Goal: Check status: Check status

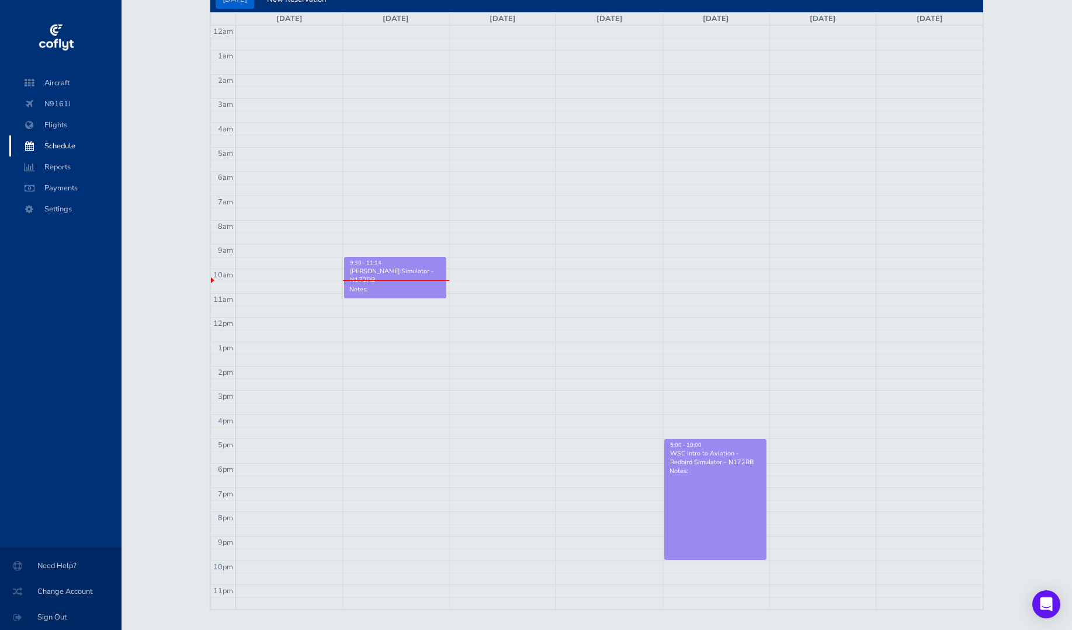
scroll to position [140, 0]
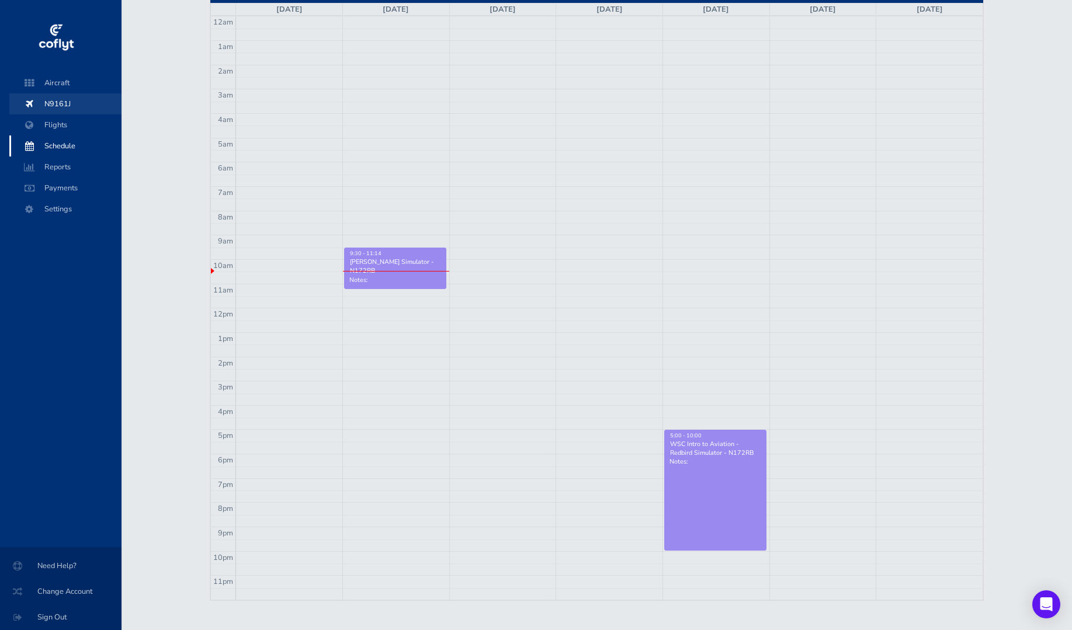
click at [78, 102] on span "N9161J" at bounding box center [65, 103] width 89 height 21
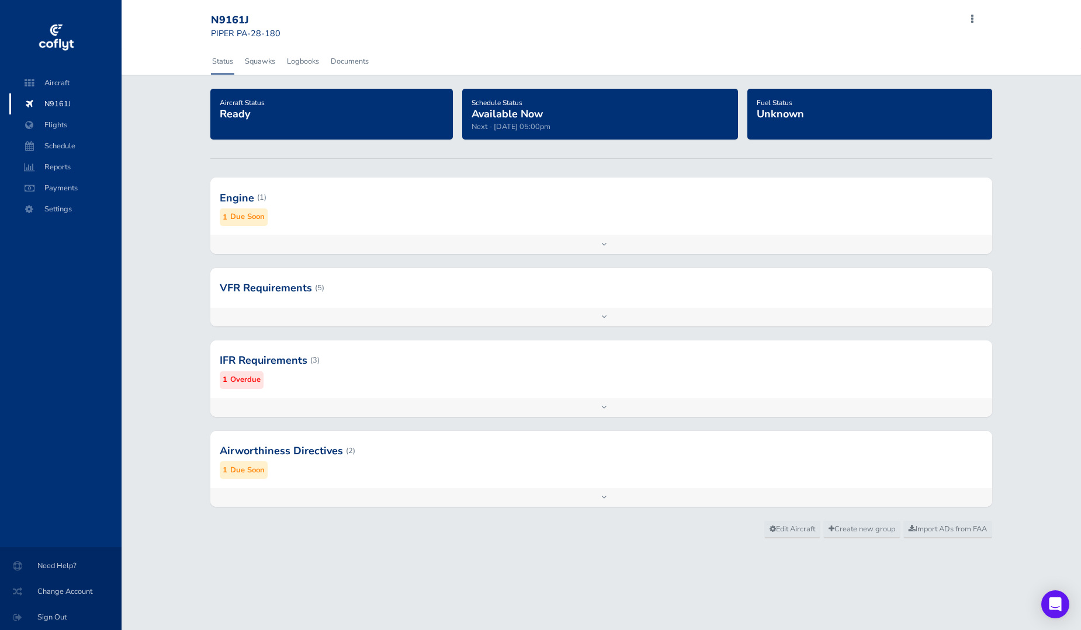
click at [602, 250] on div "Add inspection Edit" at bounding box center [601, 244] width 782 height 19
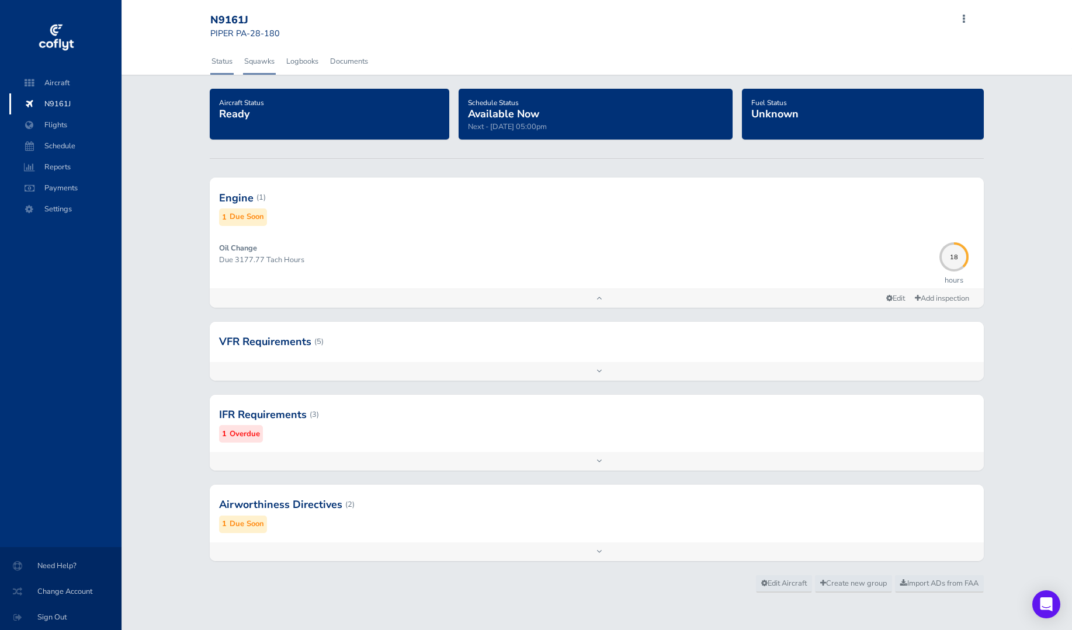
click at [268, 61] on link "Squawks" at bounding box center [259, 61] width 33 height 26
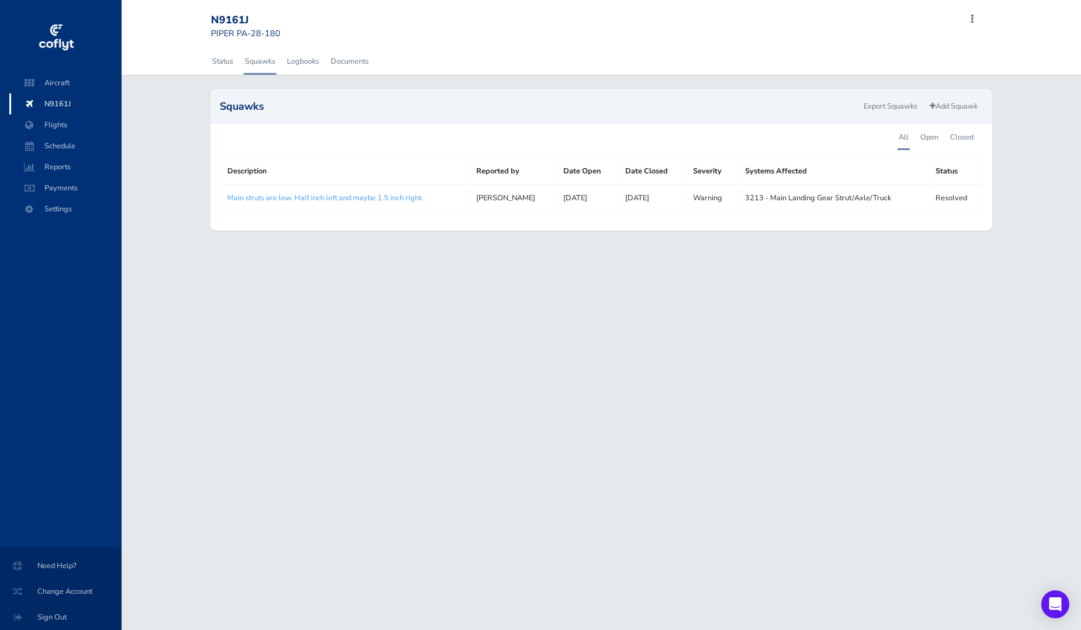
click at [348, 196] on link "Main struts are low. Half inch left and maybe 1.5 inch right." at bounding box center [325, 198] width 196 height 11
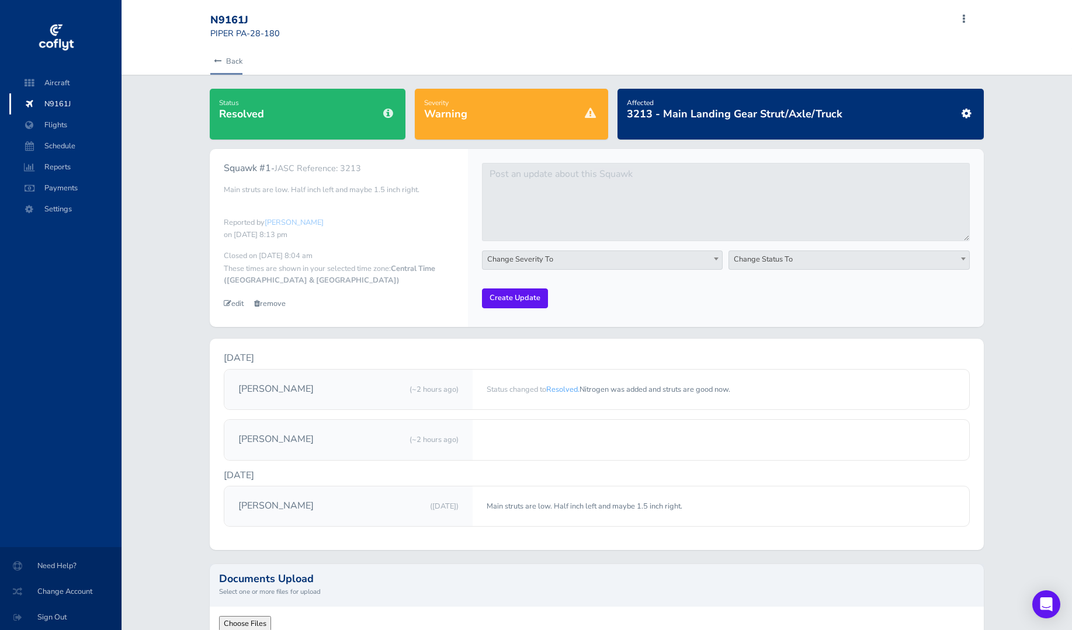
click at [242, 49] on link "Back" at bounding box center [226, 61] width 32 height 26
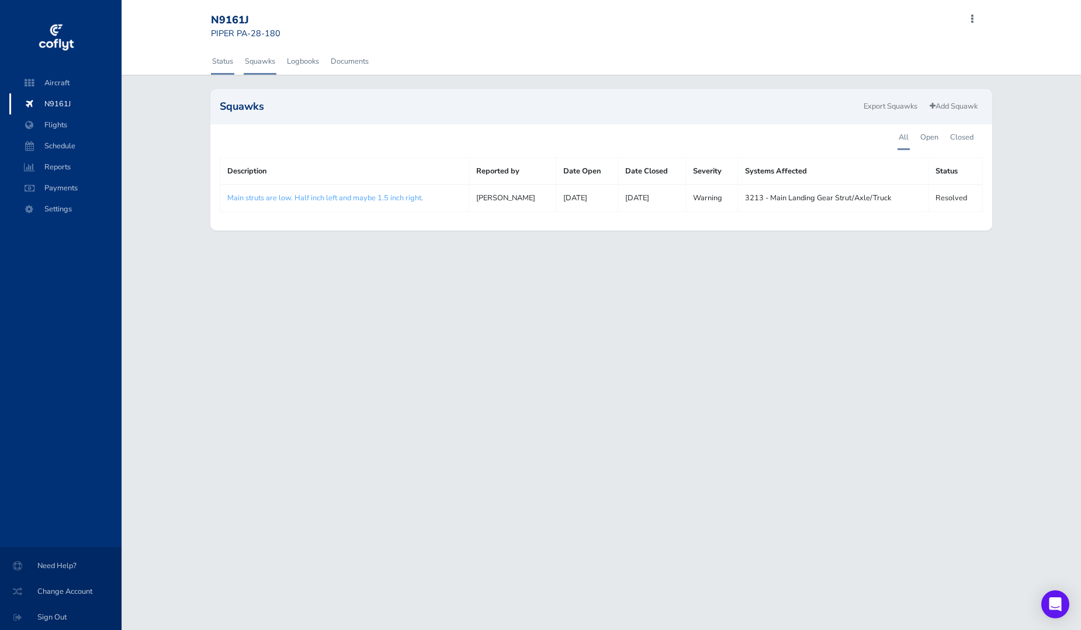
click at [227, 66] on link "Status" at bounding box center [222, 61] width 23 height 26
